Goal: Transaction & Acquisition: Purchase product/service

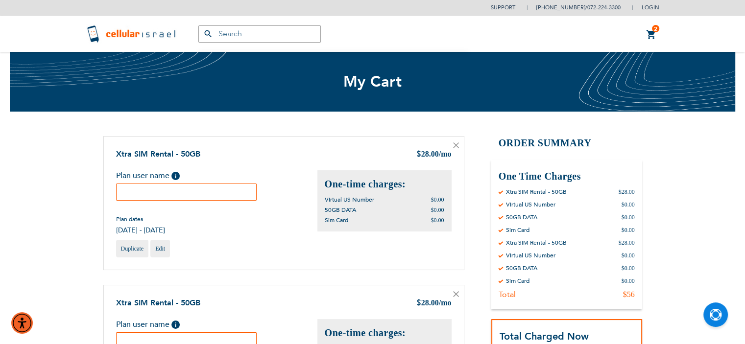
type input "[EMAIL_ADDRESS][DOMAIN_NAME]"
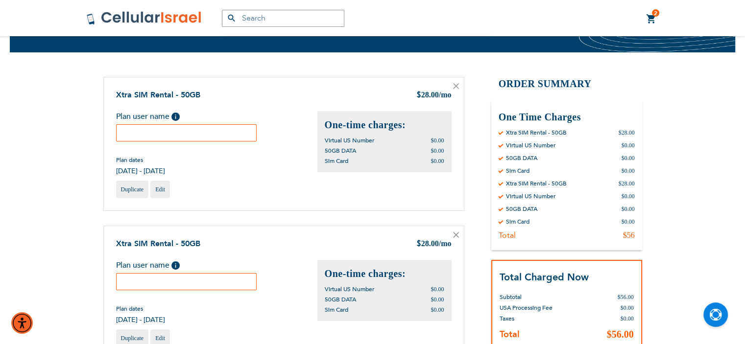
scroll to position [59, 0]
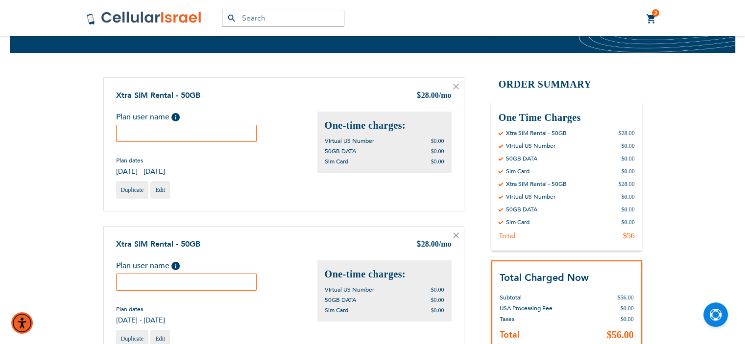
click at [456, 88] on icon at bounding box center [456, 87] width 6 height 6
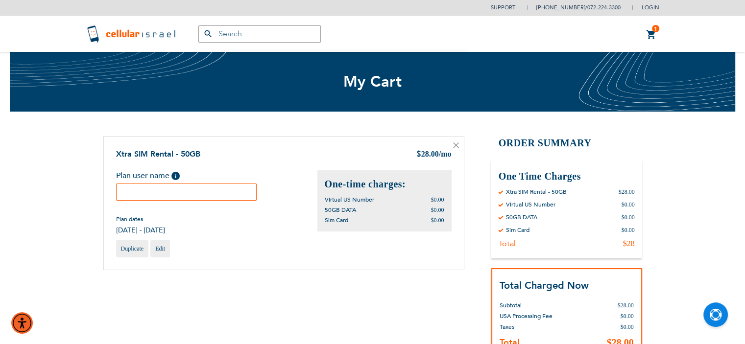
type input "[EMAIL_ADDRESS][DOMAIN_NAME]"
click at [175, 192] on input "text" at bounding box center [186, 192] width 141 height 17
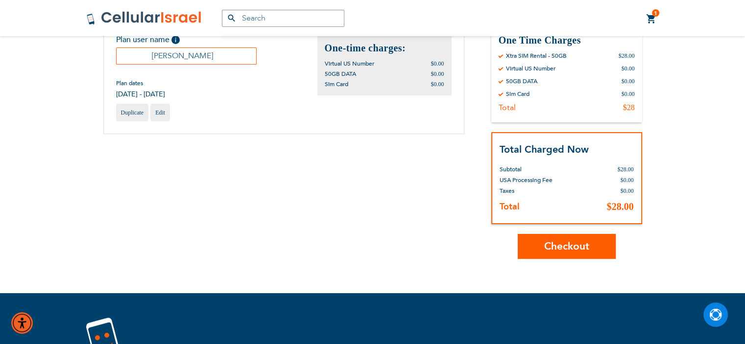
scroll to position [137, 0]
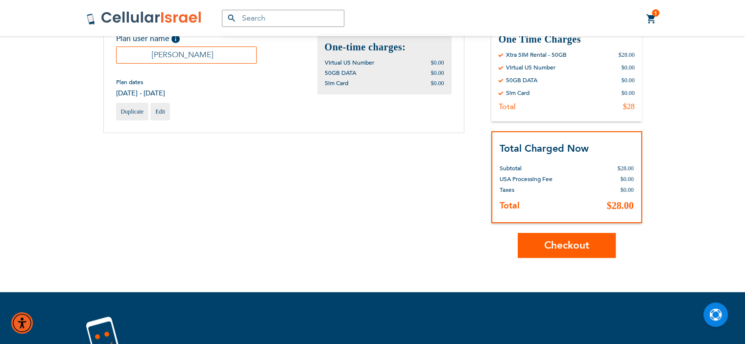
type input "dovid lipson"
click at [556, 244] on span "Checkout" at bounding box center [566, 245] width 45 height 14
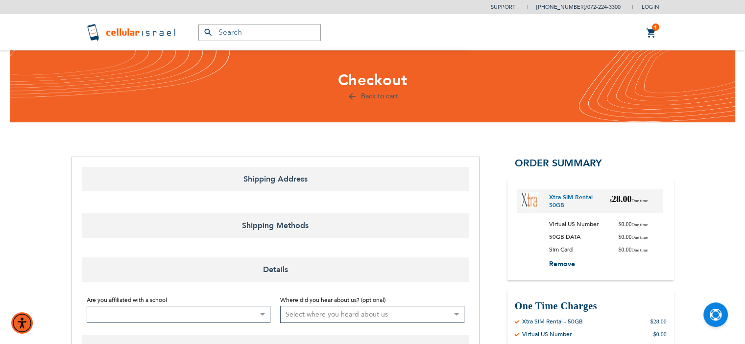
select select "US"
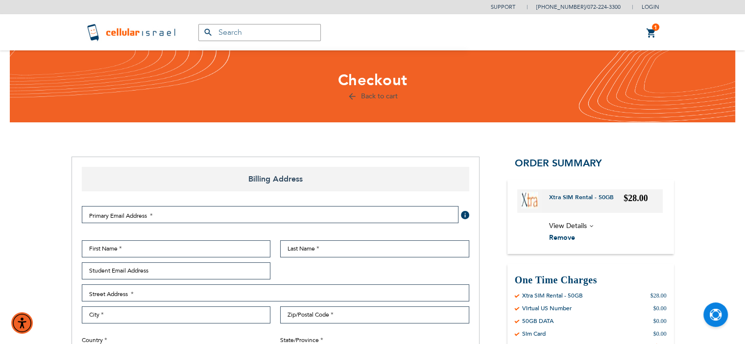
type input "[EMAIL_ADDRESS][DOMAIN_NAME]"
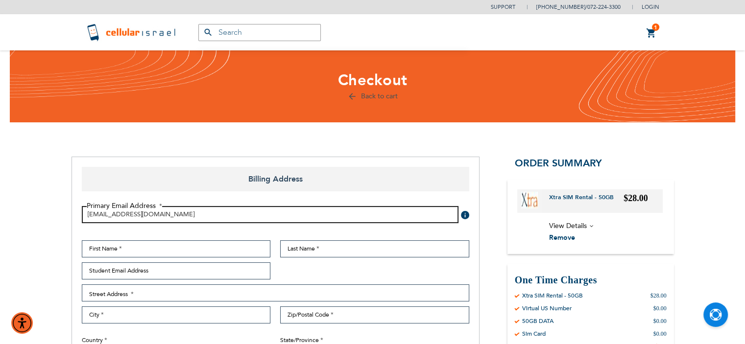
click at [177, 211] on input "[EMAIL_ADDRESS][DOMAIN_NAME]" at bounding box center [270, 214] width 377 height 17
type input "m"
click at [177, 211] on input "Email Address" at bounding box center [270, 214] width 377 height 17
type input "[EMAIL_ADDRESS][DOMAIN_NAME]"
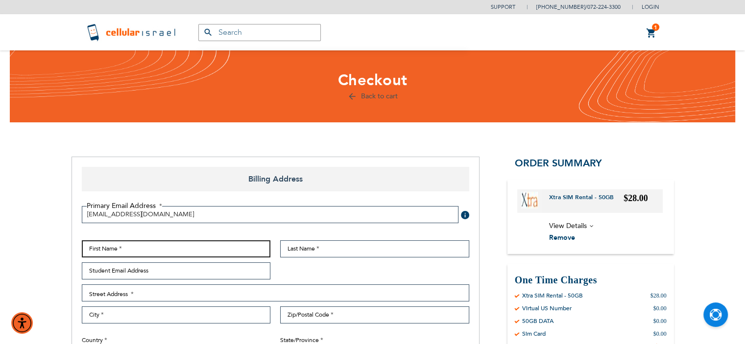
click at [151, 248] on input "First Name" at bounding box center [176, 248] width 189 height 17
type input "[PERSON_NAME]"
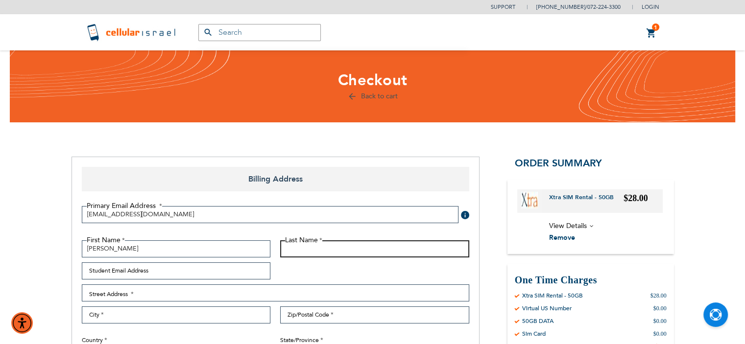
click at [333, 249] on input "Last Name" at bounding box center [374, 248] width 189 height 17
type input "[PERSON_NAME]"
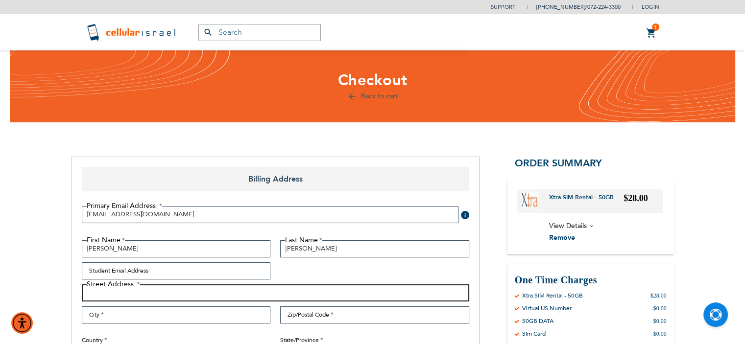
click at [124, 293] on input "Street Address: Line 1" at bounding box center [275, 292] width 387 height 17
type input "59 [PERSON_NAME] dr"
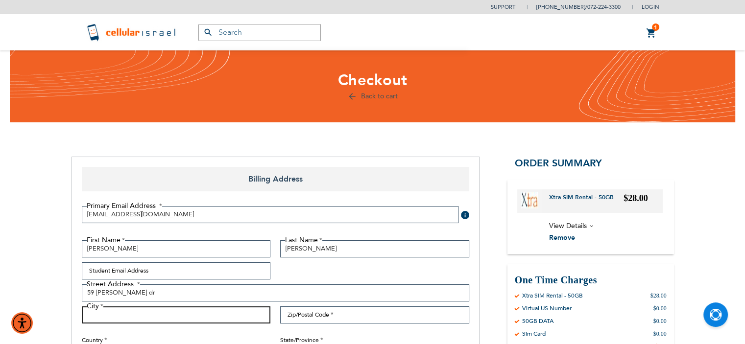
click at [122, 318] on input "City" at bounding box center [176, 315] width 189 height 17
type input "monsey"
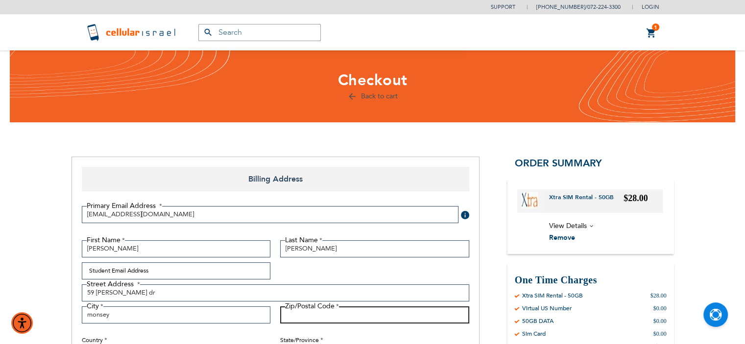
click at [349, 317] on input "Zip/Postal Code" at bounding box center [374, 315] width 189 height 17
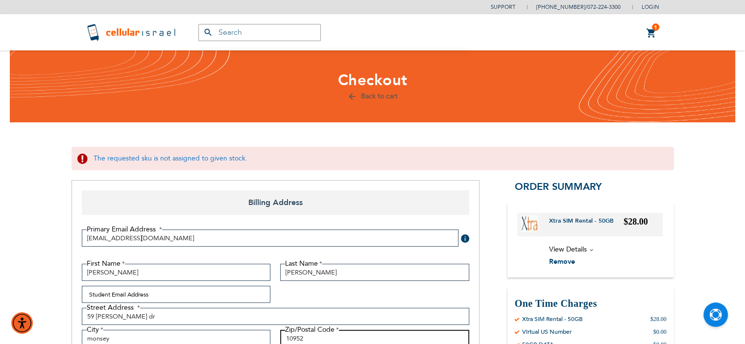
type input "10952"
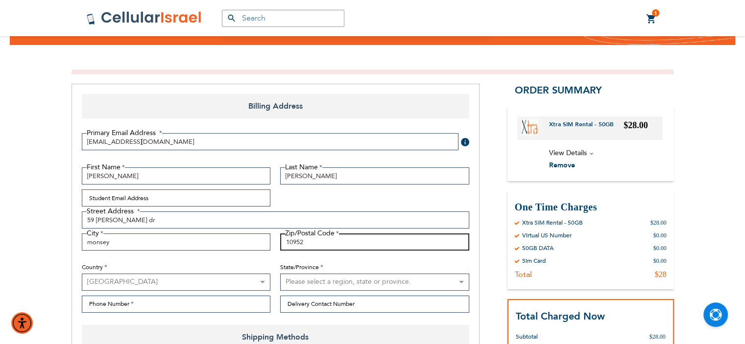
scroll to position [78, 0]
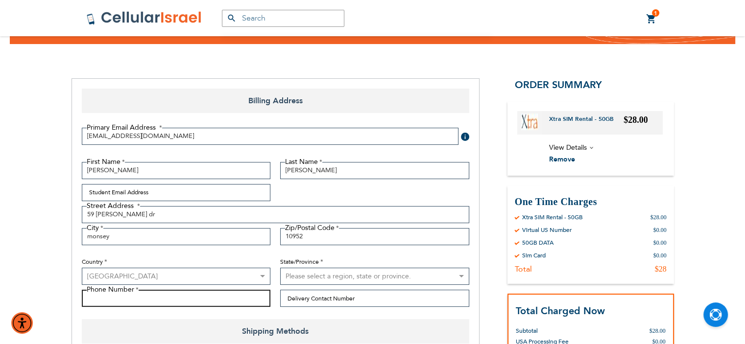
click at [190, 295] on input "Phone Number" at bounding box center [176, 298] width 189 height 17
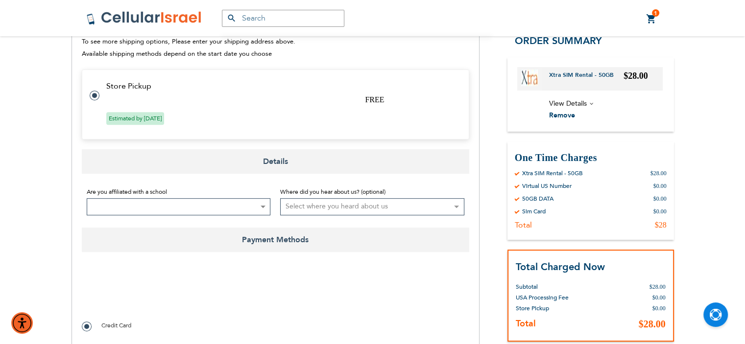
scroll to position [398, 0]
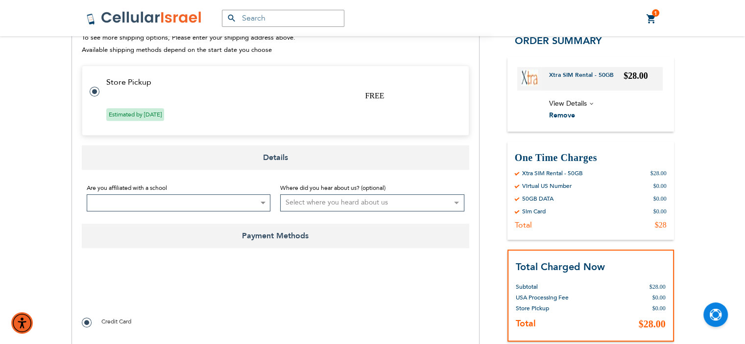
type input "8482996559"
checkbox input "true"
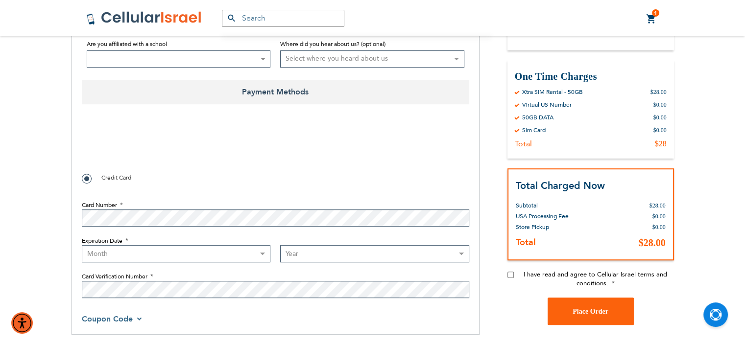
scroll to position [581, 0]
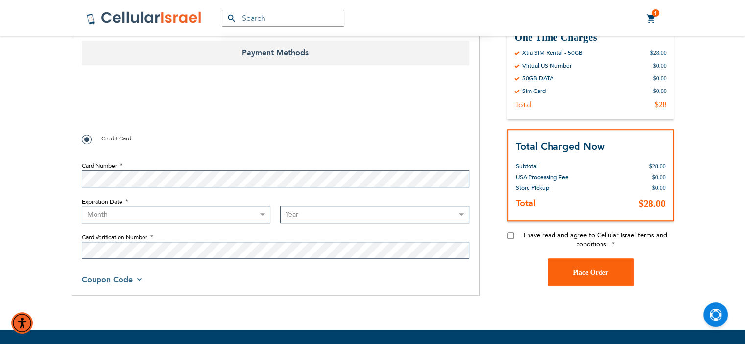
click at [203, 213] on select "Month [DATE] - [DATE] - [DATE] - [DATE] - [DATE] - [DATE] - [DATE] - [DATE] - […" at bounding box center [176, 214] width 189 height 17
select select "6"
click at [82, 206] on select "Month [DATE] - [DATE] - [DATE] - [DATE] - [DATE] - [DATE] - [DATE] - [DATE] - […" at bounding box center [176, 214] width 189 height 17
click at [317, 214] on select "Year [DATE] 2026 2027 2028 2029 2030 2031 2032 2033 2034 2035 2036 2037 2038 20…" at bounding box center [374, 214] width 189 height 17
select select "2029"
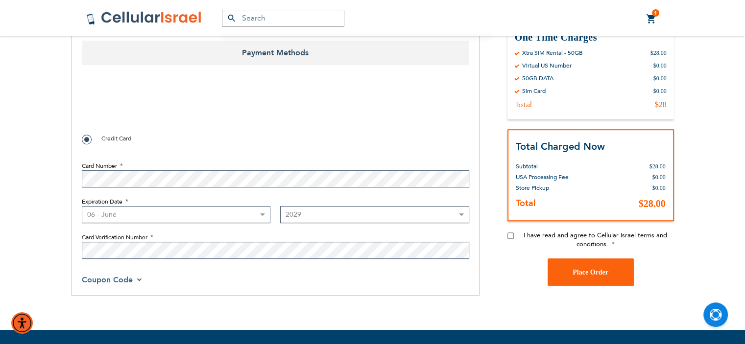
click at [280, 206] on select "Year [DATE] 2026 2027 2028 2029 2030 2031 2032 2033 2034 2035 2036 2037 2038 20…" at bounding box center [374, 214] width 189 height 17
click at [513, 237] on input "I have read and agree to Cellular Israel terms and conditions." at bounding box center [510, 236] width 6 height 6
checkbox input "true"
click at [576, 269] on span "Place Order" at bounding box center [590, 272] width 36 height 7
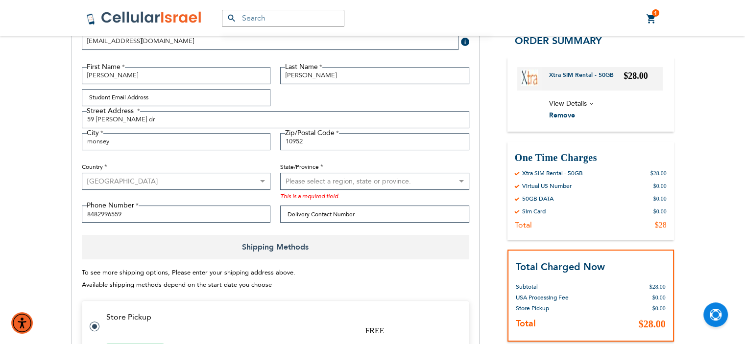
click at [443, 180] on select "Please select a region, state or province. [US_STATE] [US_STATE] [US_STATE] [US…" at bounding box center [374, 181] width 189 height 17
select select "43"
click at [280, 173] on select "Please select a region, state or province. [US_STATE] [US_STATE] [US_STATE] [US…" at bounding box center [374, 181] width 189 height 17
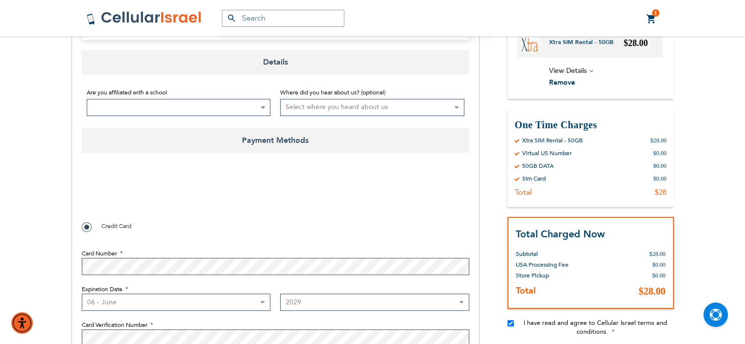
scroll to position [513, 0]
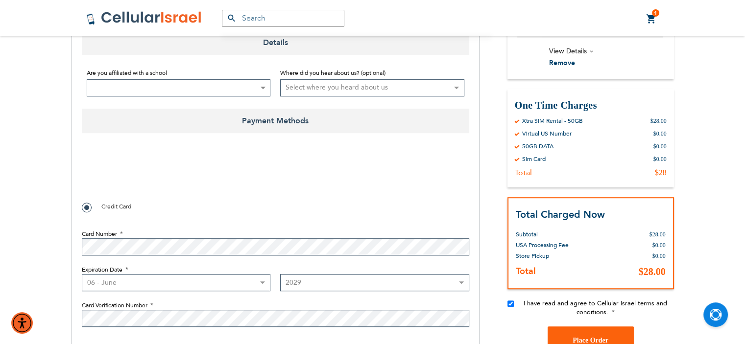
checkbox input "false"
click at [692, 205] on div "Support [PHONE_NUMBER] / [PHONE_NUMBER] Login Create Account Login Toyriffic2 B…" at bounding box center [372, 20] width 745 height 1066
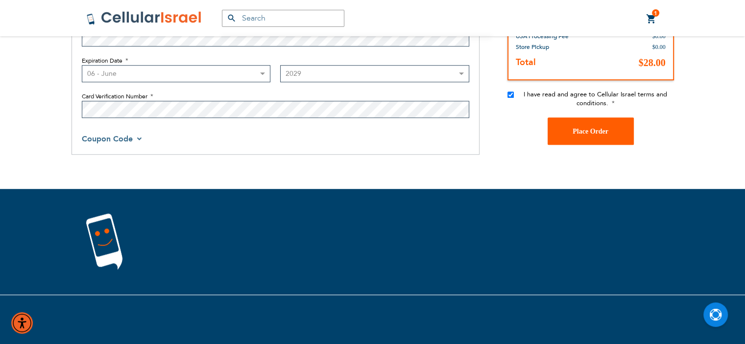
click at [601, 131] on span "Place Order" at bounding box center [590, 131] width 36 height 7
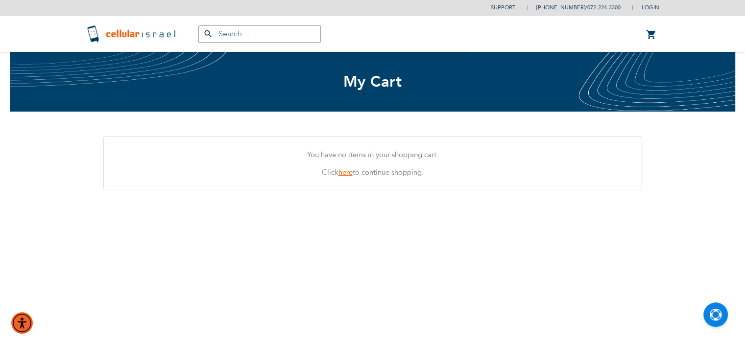
type input "[EMAIL_ADDRESS][DOMAIN_NAME]"
click at [341, 171] on link "here" at bounding box center [345, 172] width 14 height 10
